Goal: Task Accomplishment & Management: Use online tool/utility

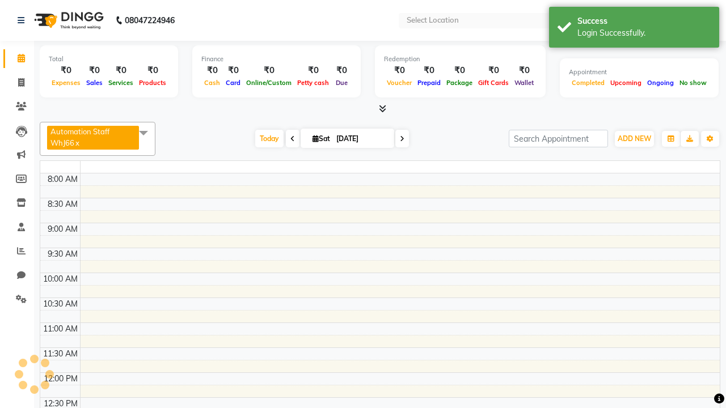
select select "en"
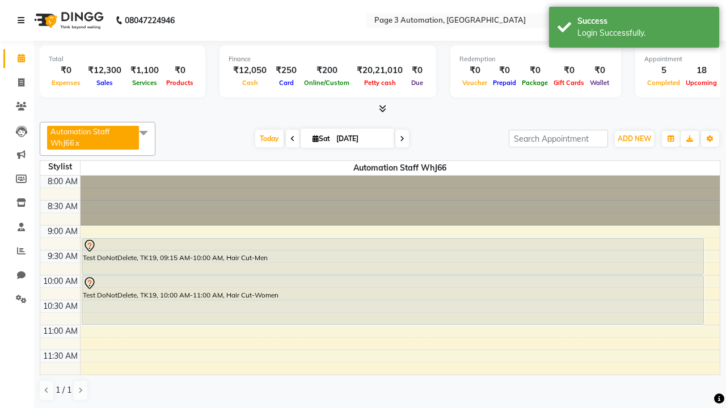
click at [23, 20] on icon at bounding box center [21, 20] width 7 height 8
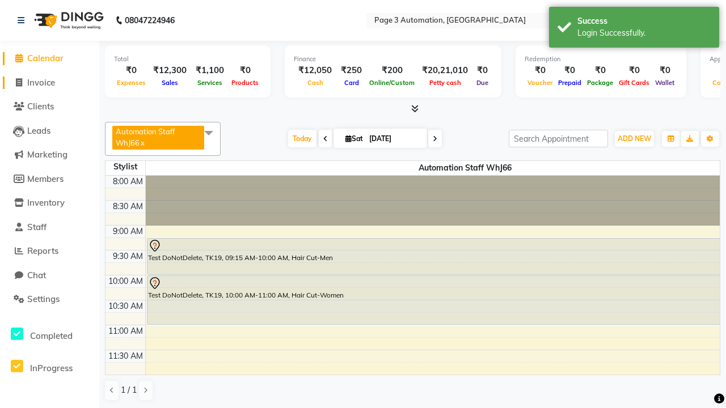
click at [49, 82] on span "Invoice" at bounding box center [41, 82] width 28 height 11
select select "service"
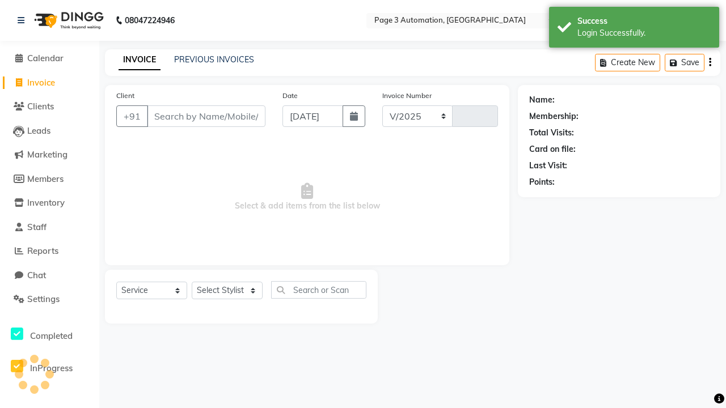
select select "2774"
type input "10156"
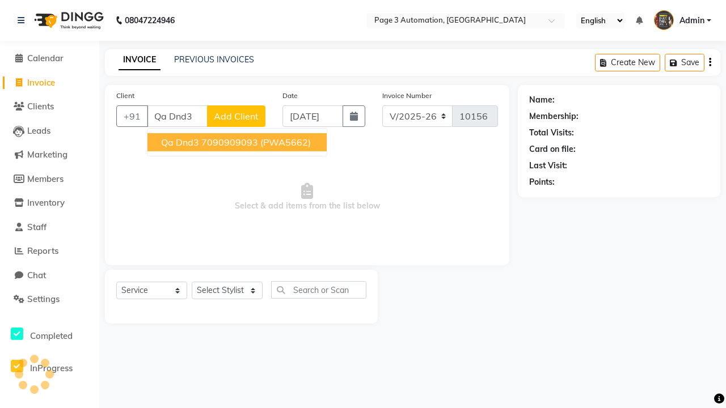
click at [238, 142] on ngb-highlight "7090909093" at bounding box center [229, 142] width 57 height 11
type input "7090909093"
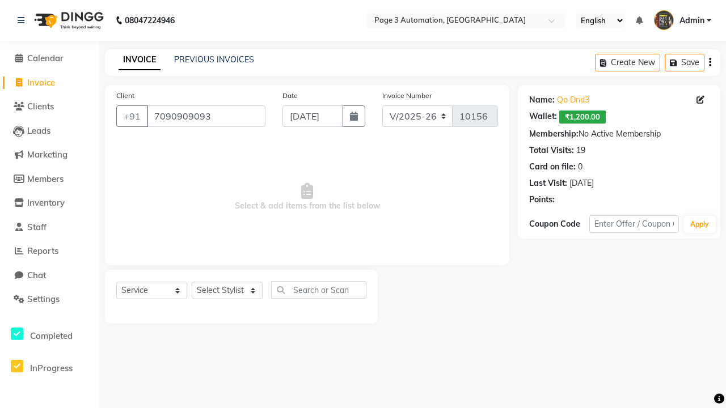
select select "product"
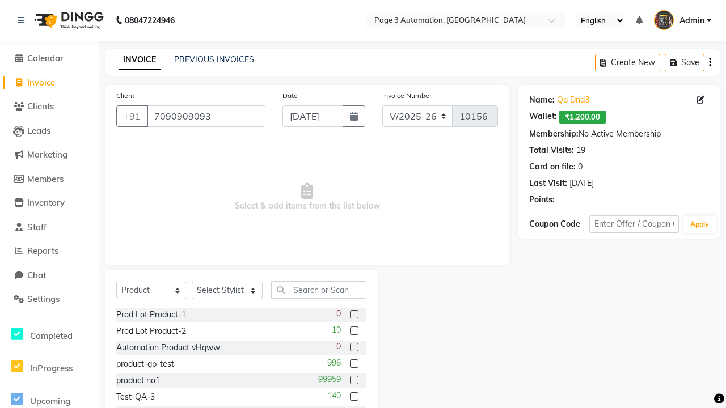
select select "71572"
click at [353, 315] on label at bounding box center [354, 314] width 9 height 9
click at [353, 315] on input "checkbox" at bounding box center [353, 314] width 7 height 7
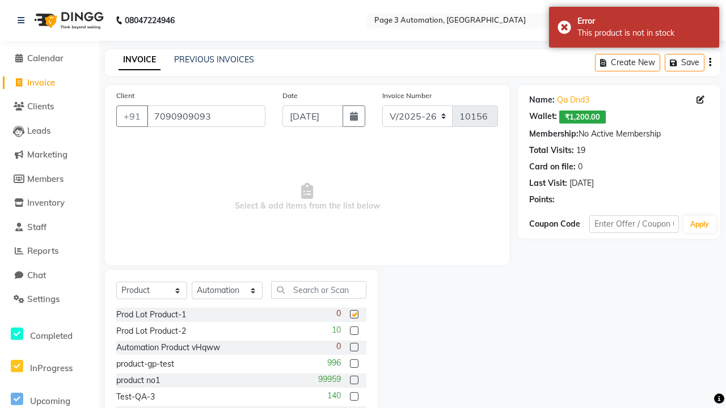
checkbox input "false"
